Goal: Navigation & Orientation: Find specific page/section

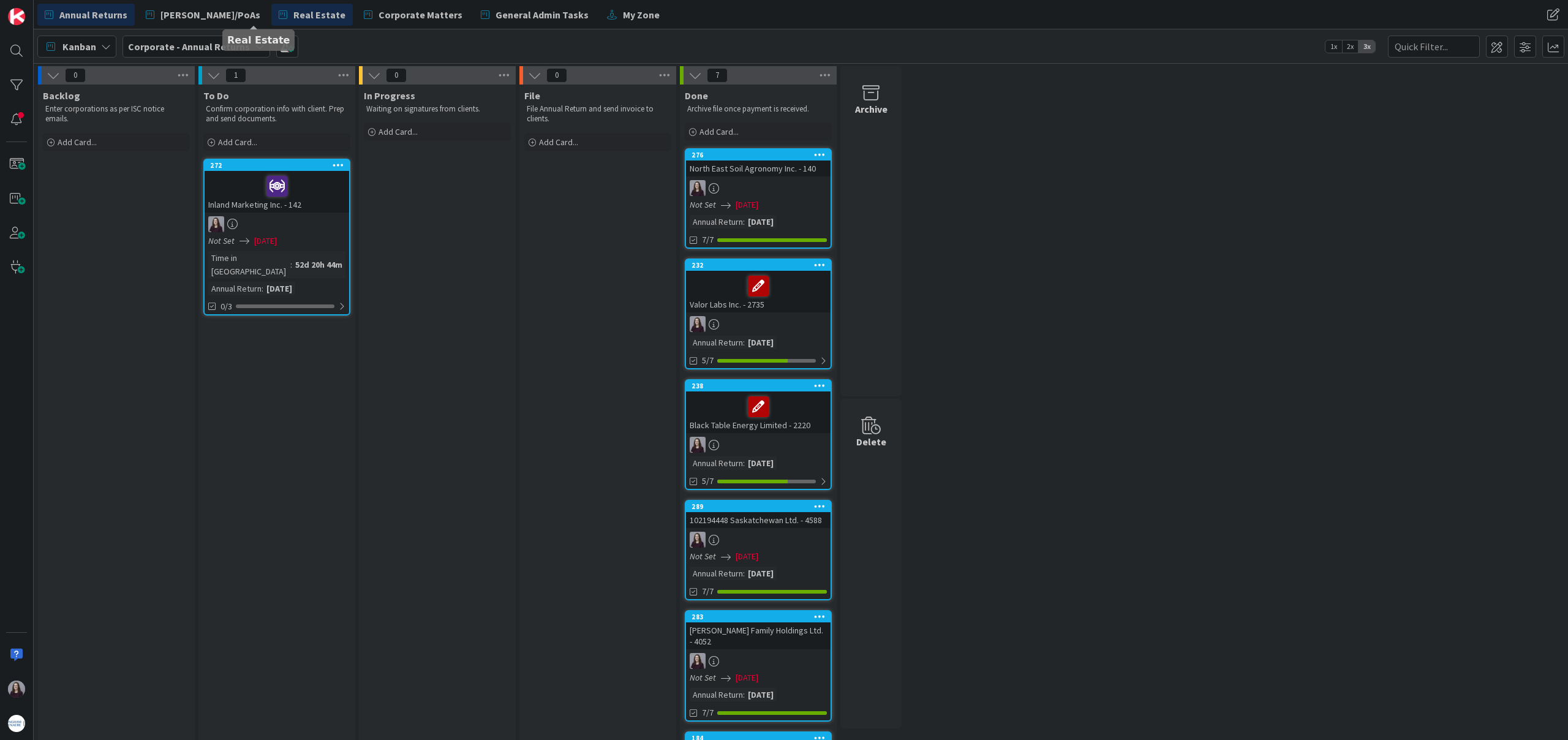
click at [293, 10] on span "Real Estate" at bounding box center [319, 15] width 52 height 15
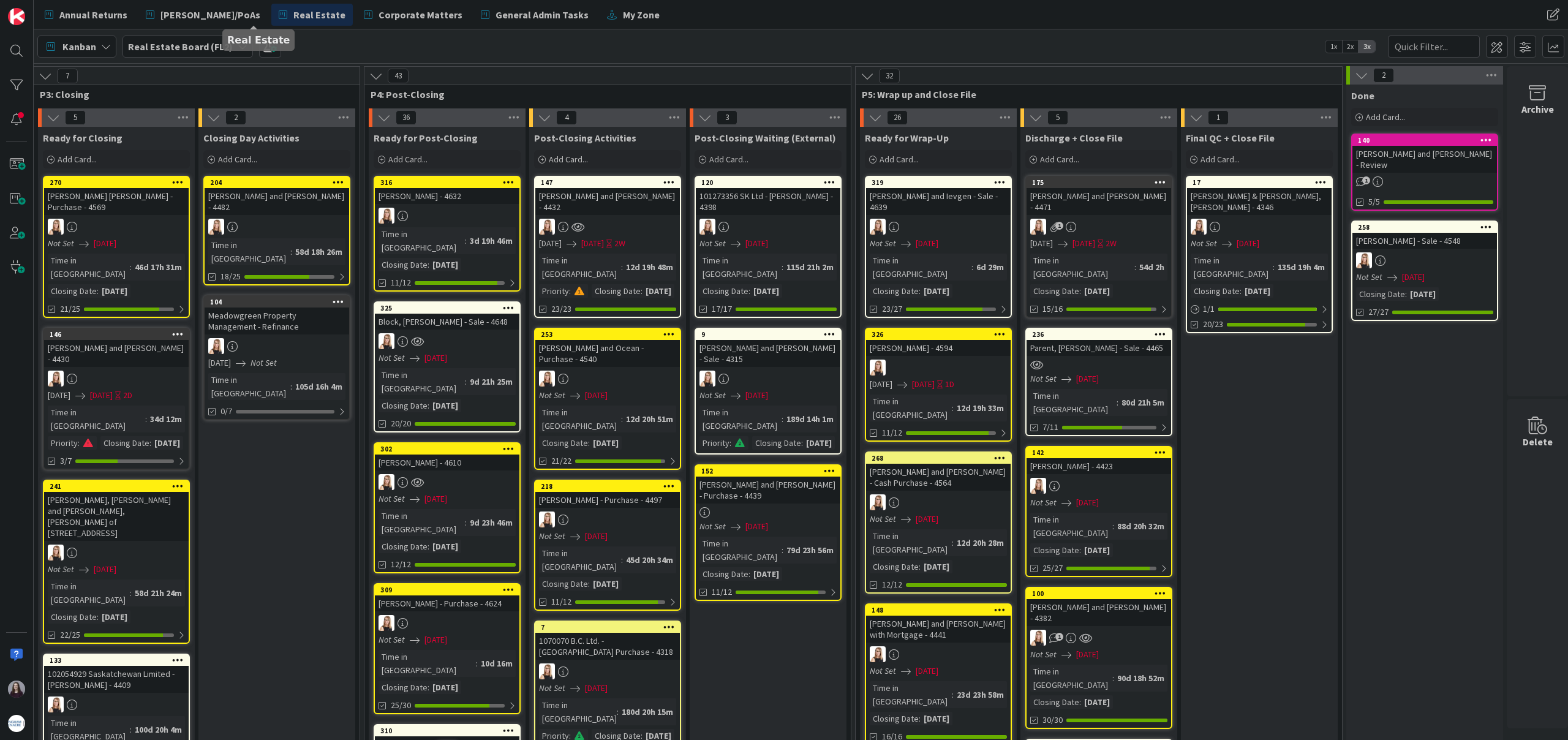
scroll to position [0, 2285]
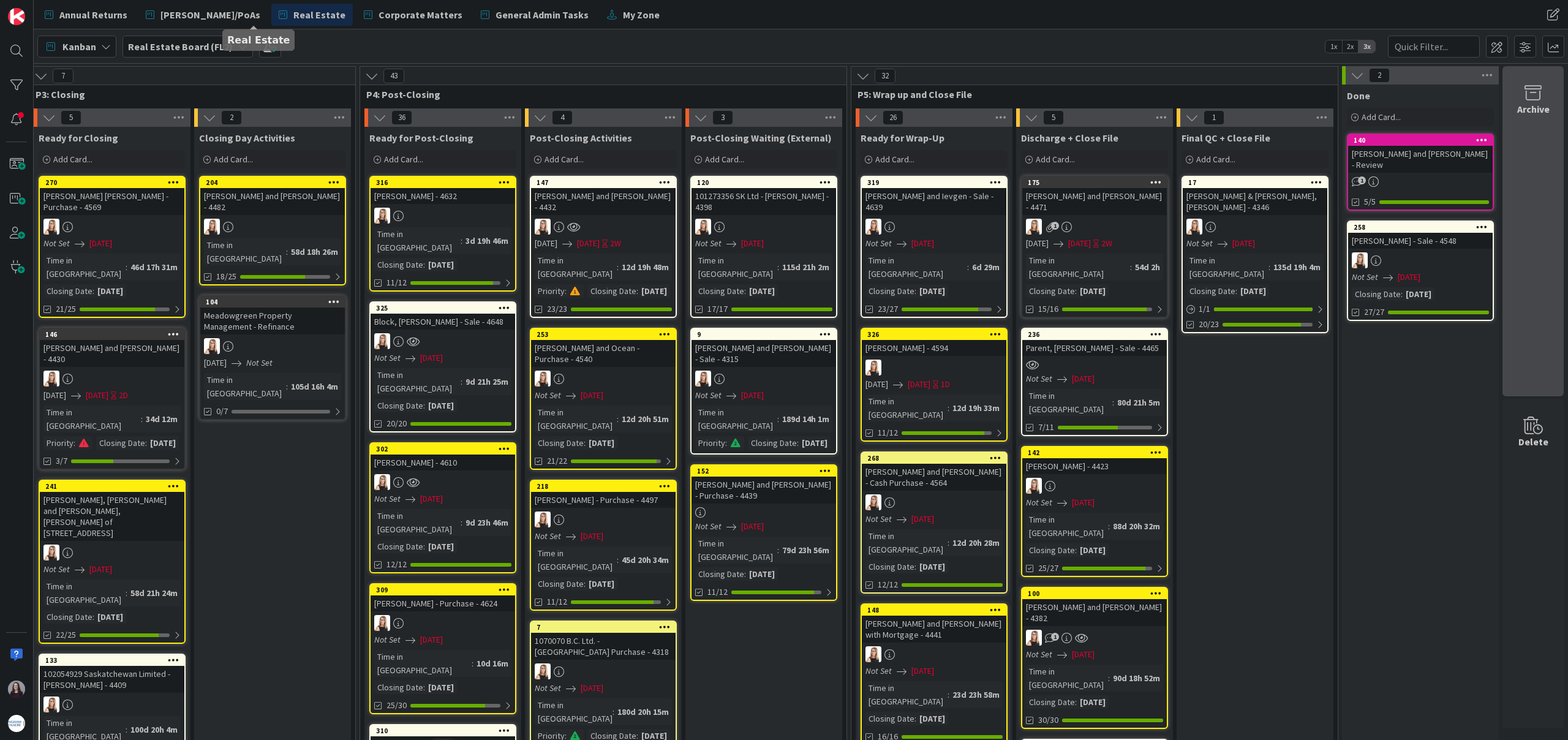
click at [1548, 112] on div "Archive" at bounding box center [1533, 109] width 32 height 15
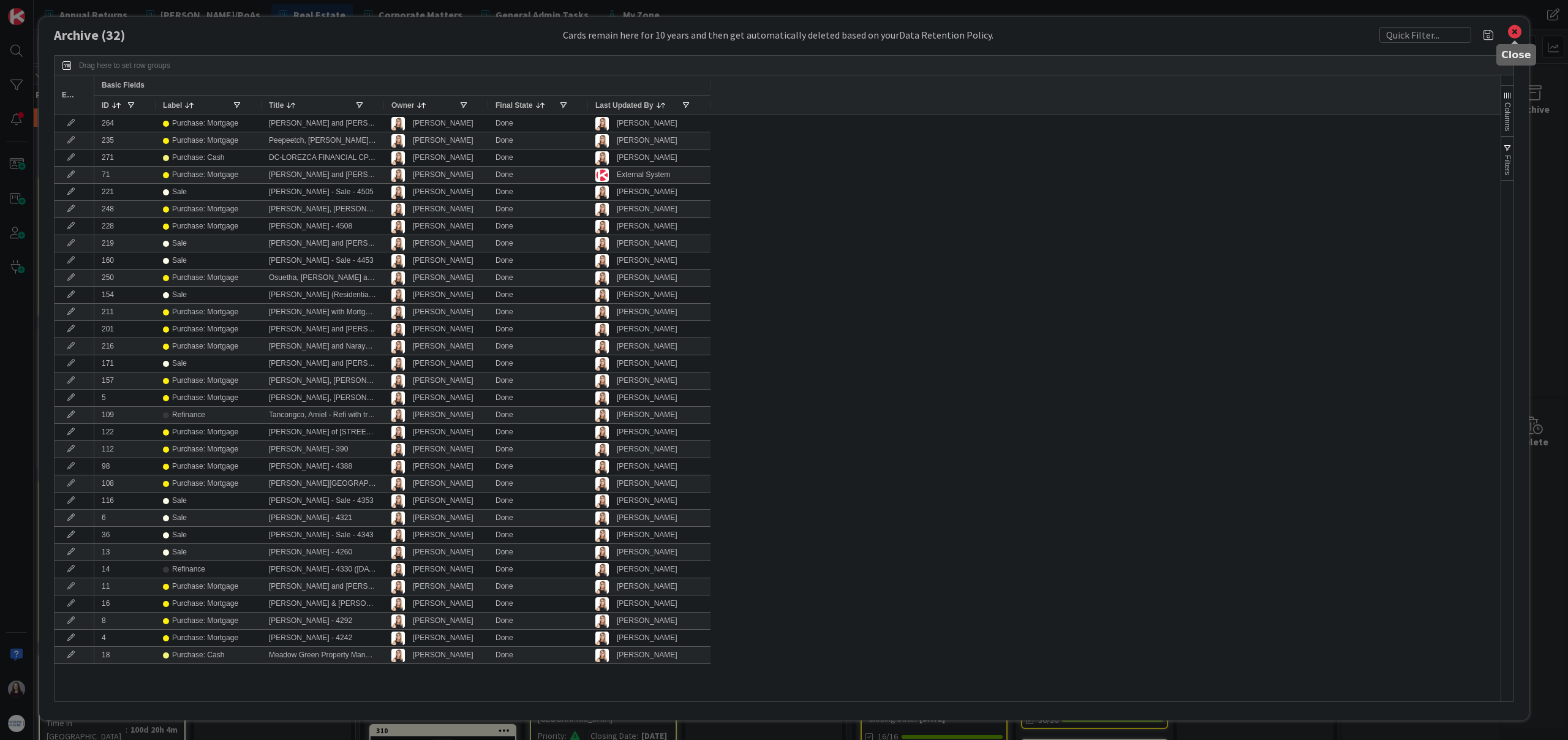
click at [1510, 35] on icon at bounding box center [1514, 31] width 16 height 17
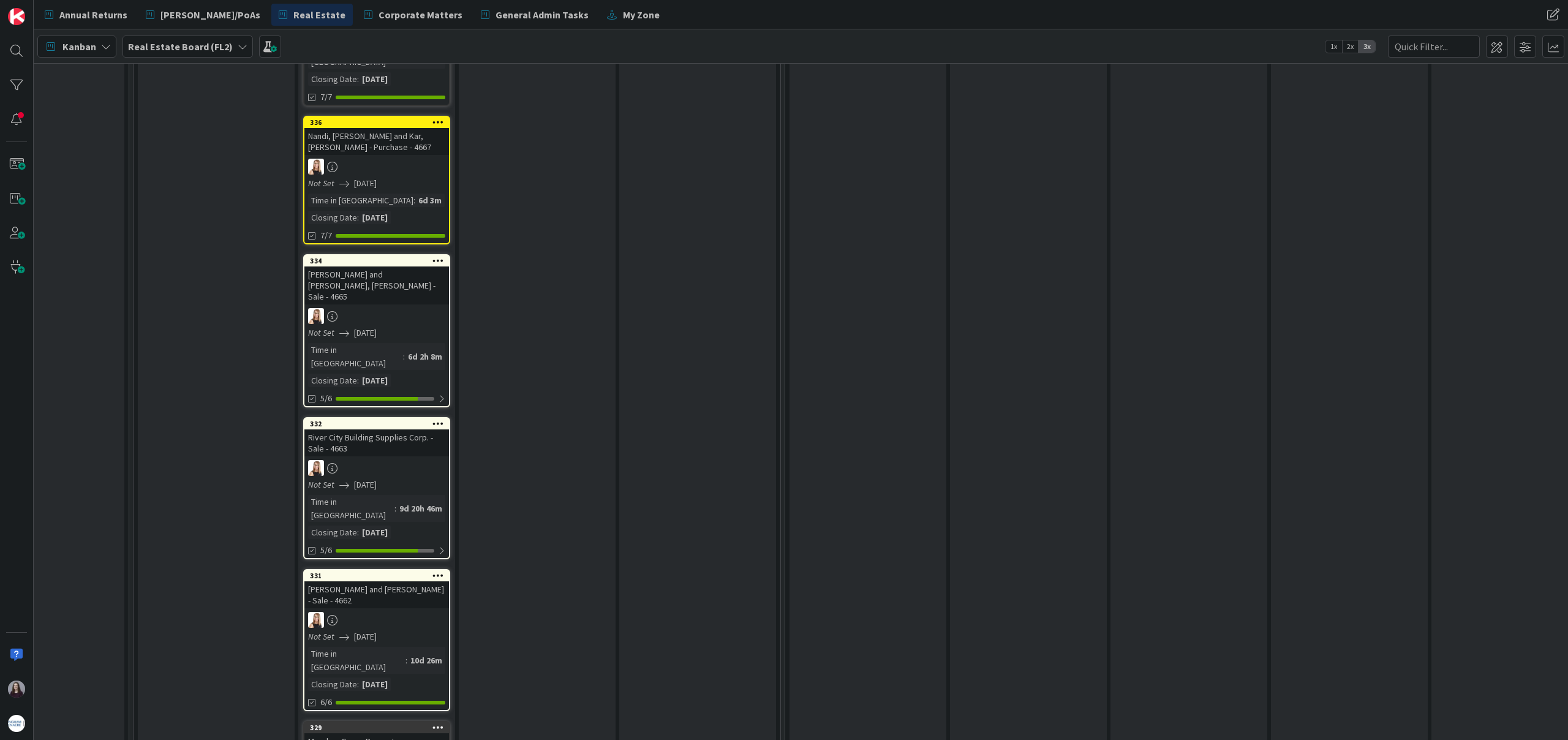
scroll to position [874, 556]
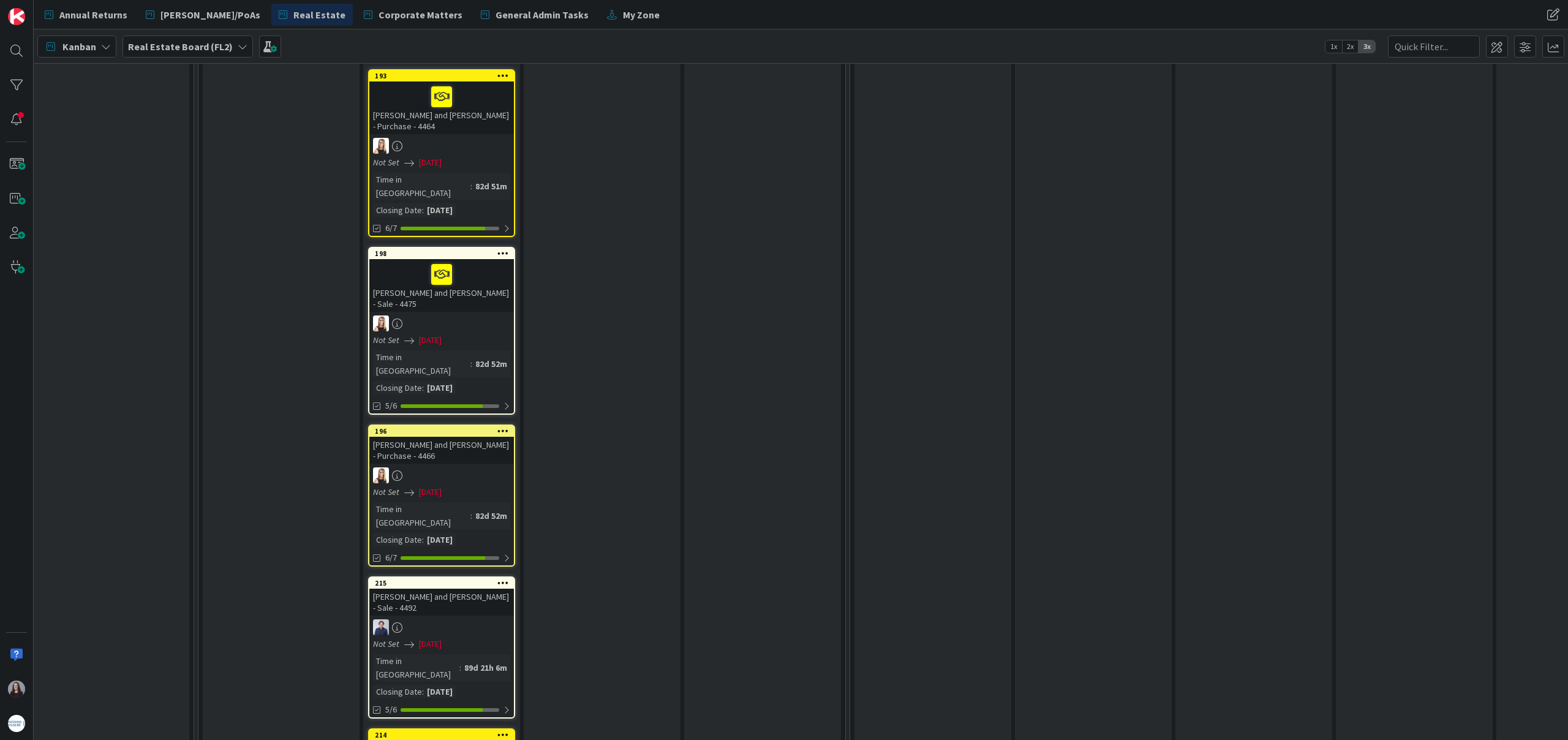
scroll to position [5062, 491]
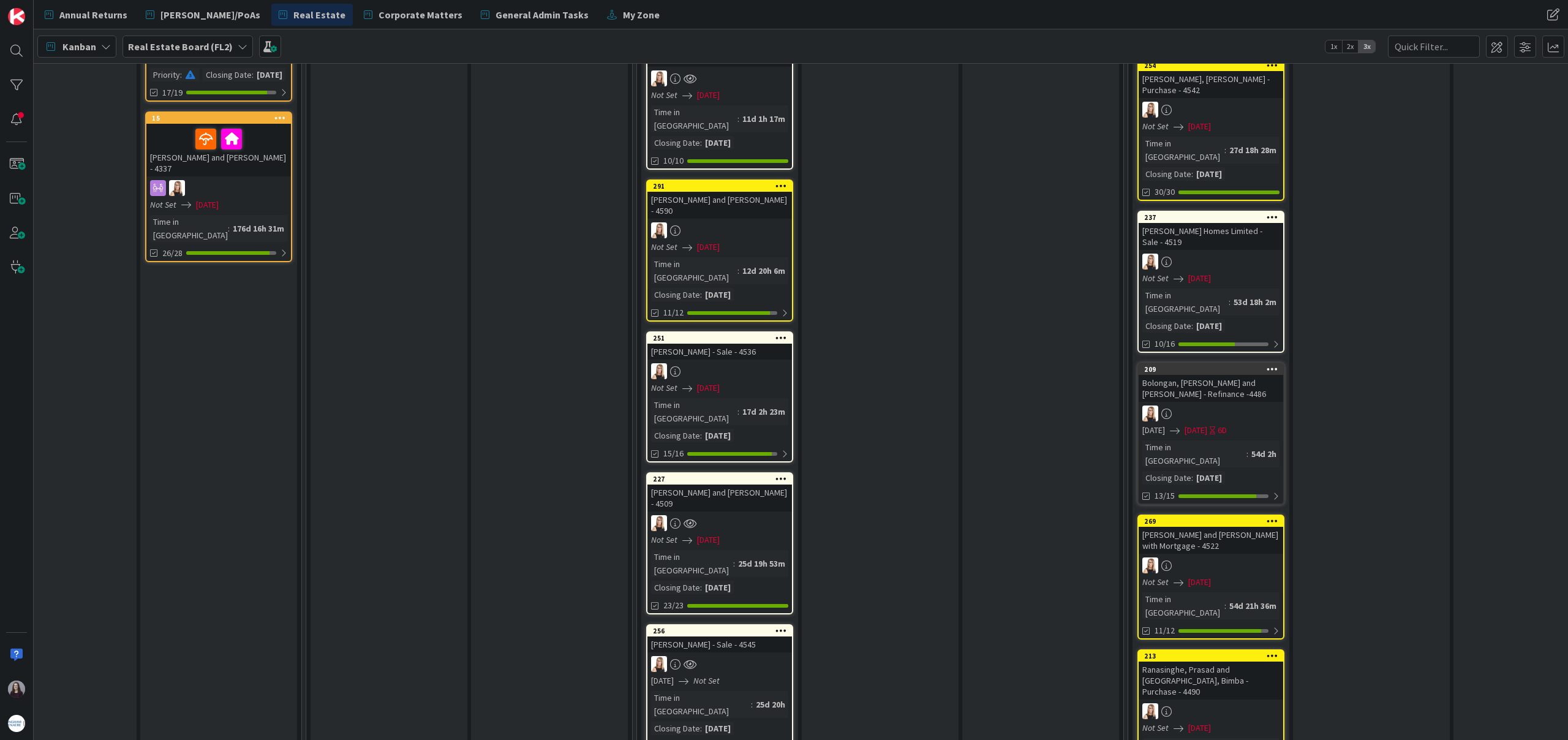
scroll to position [874, 2011]
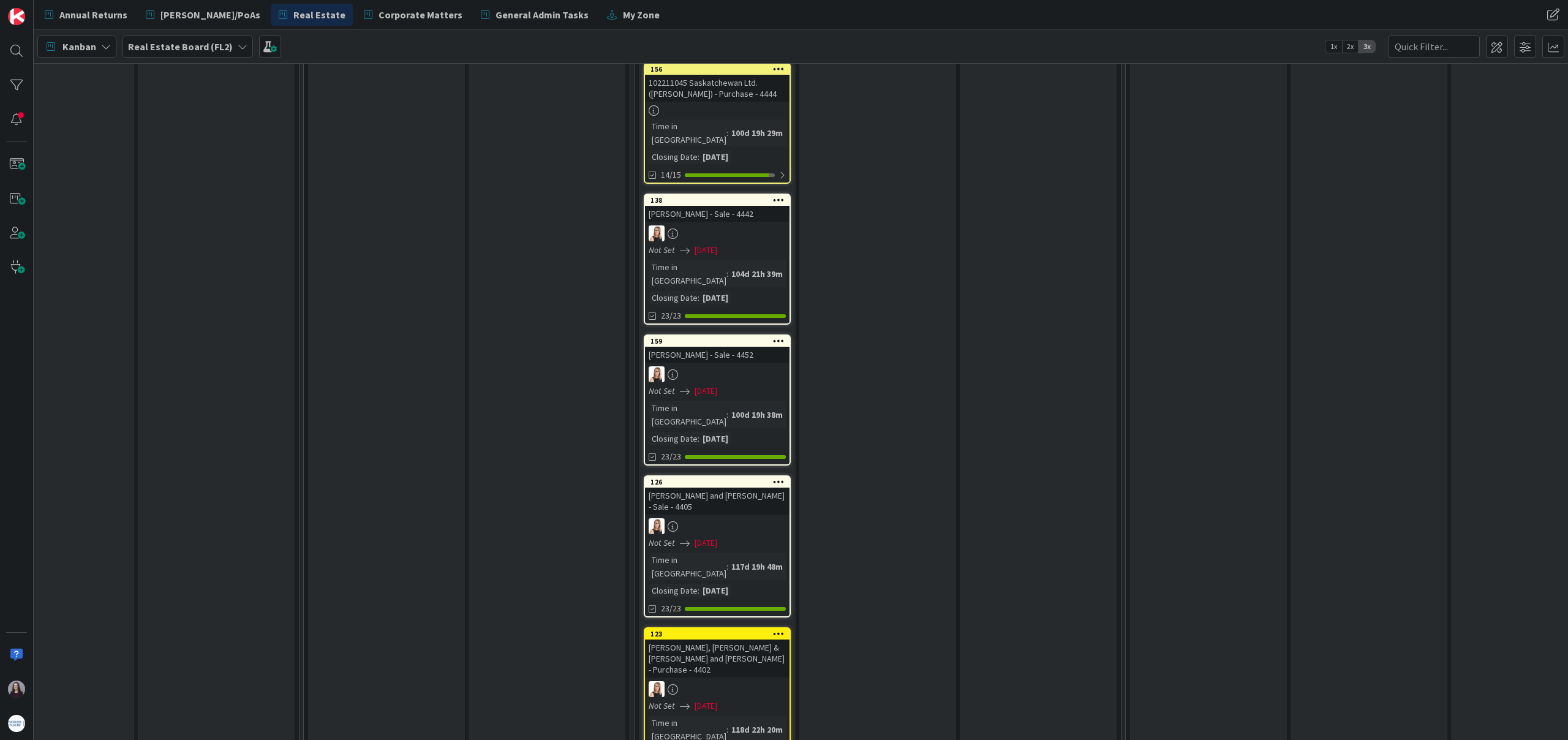
scroll to position [4201, 2011]
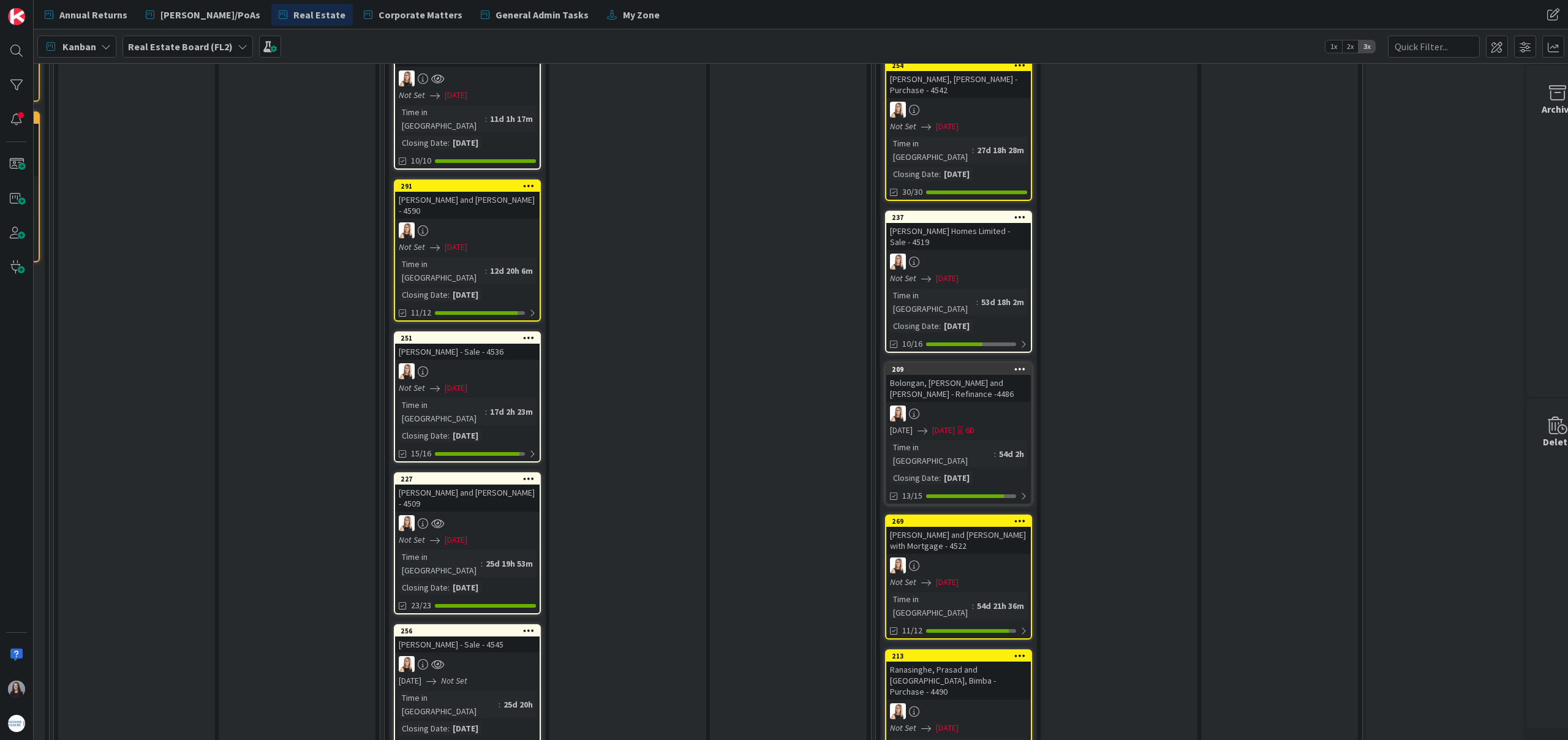
scroll to position [874, 2285]
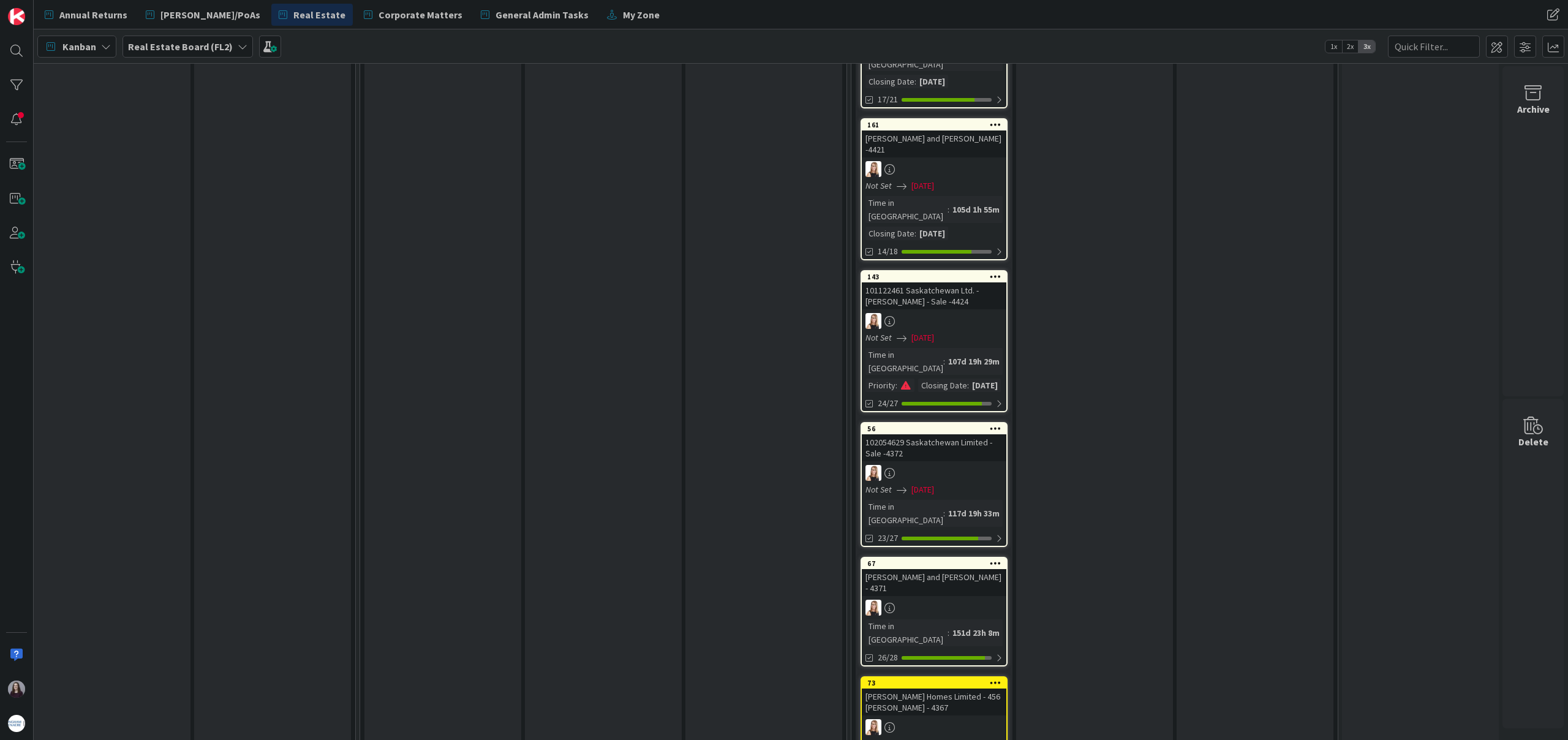
scroll to position [2992, 2285]
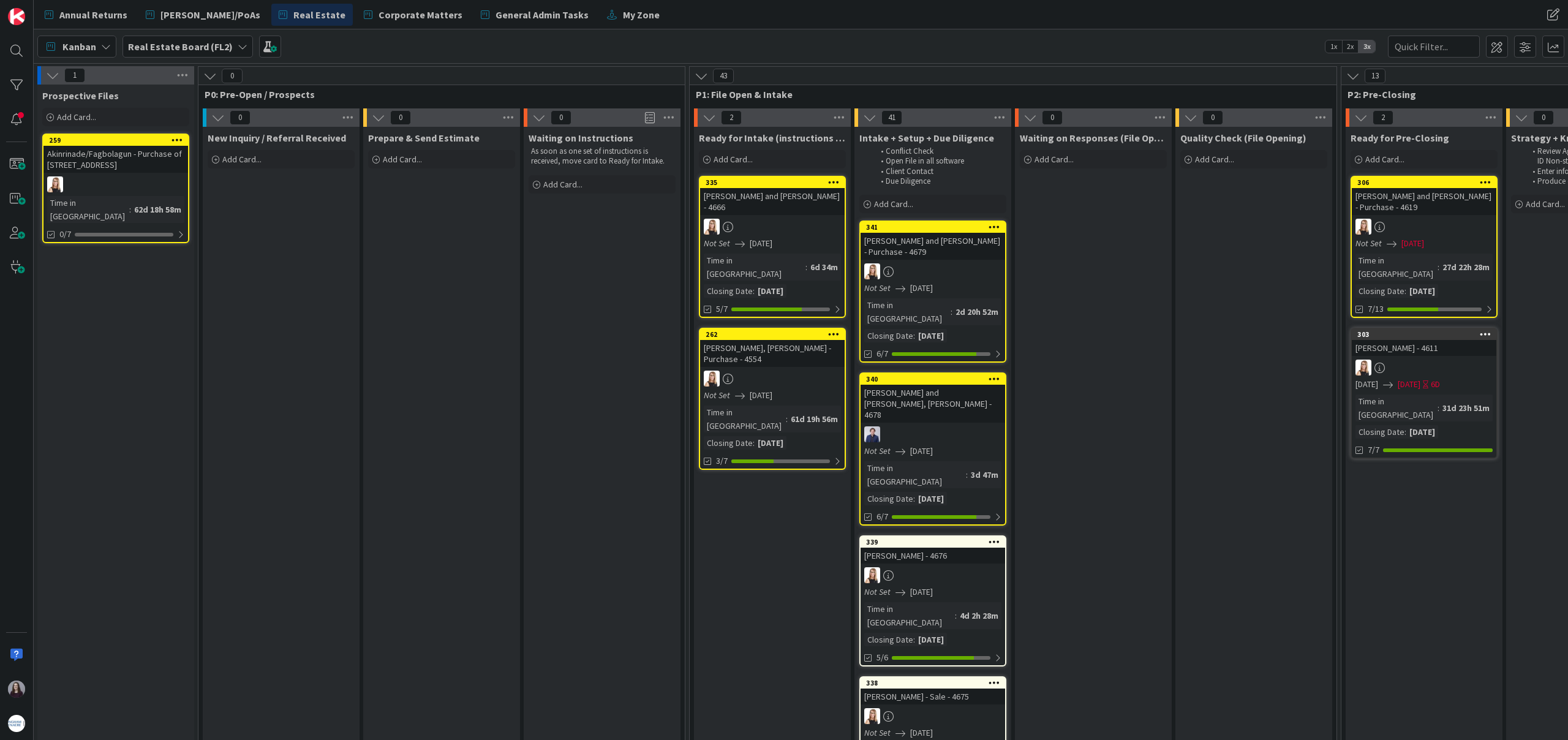
scroll to position [0, 0]
